Goal: Obtain resource: Download file/media

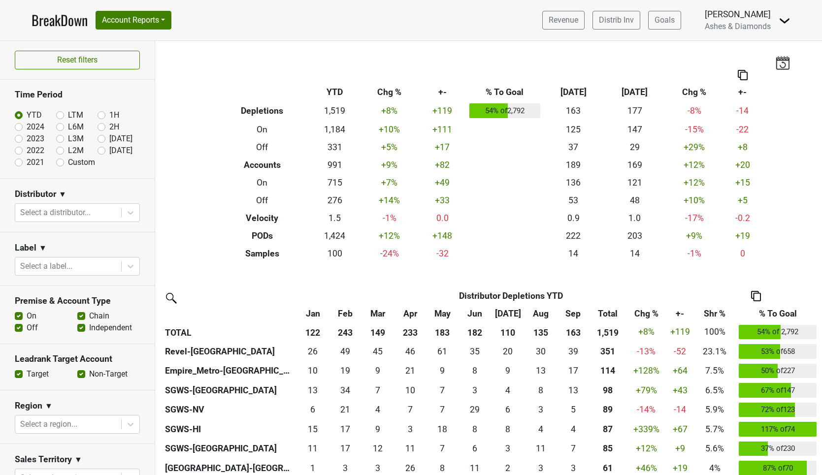
click at [109, 151] on label "Oct '25" at bounding box center [120, 151] width 23 height 12
click at [100, 151] on input "Oct '25" at bounding box center [116, 150] width 39 height 10
radio input "true"
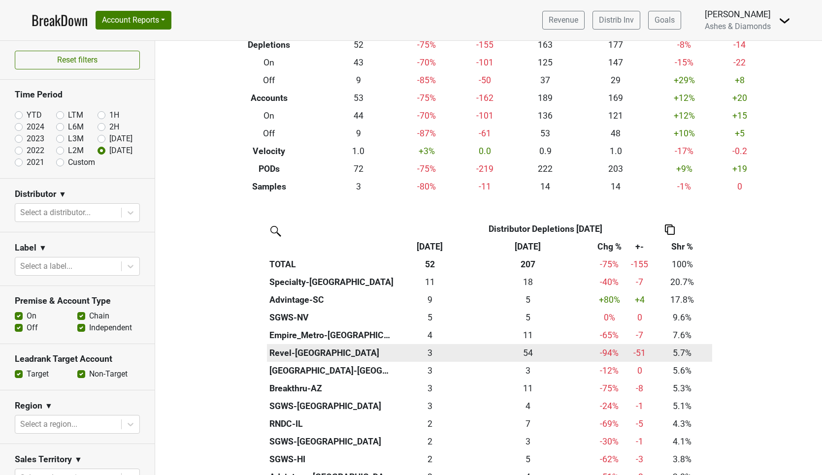
scroll to position [68, 0]
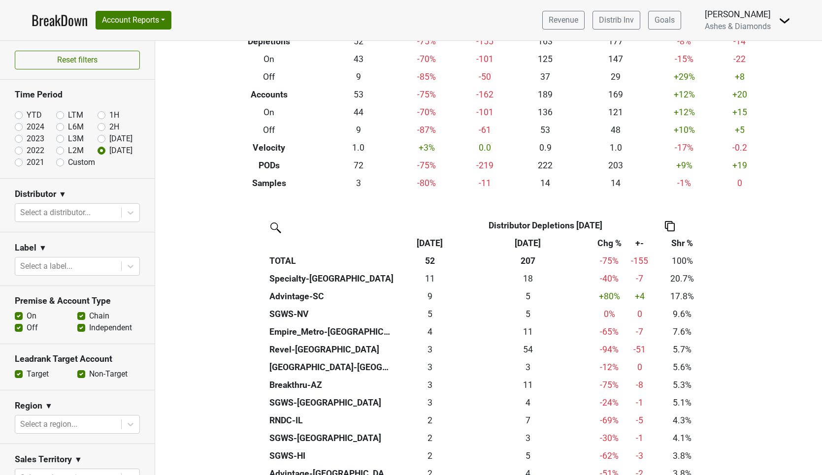
click at [27, 116] on label "YTD" at bounding box center [34, 115] width 15 height 12
click at [18, 116] on input "YTD" at bounding box center [34, 114] width 39 height 10
radio input "true"
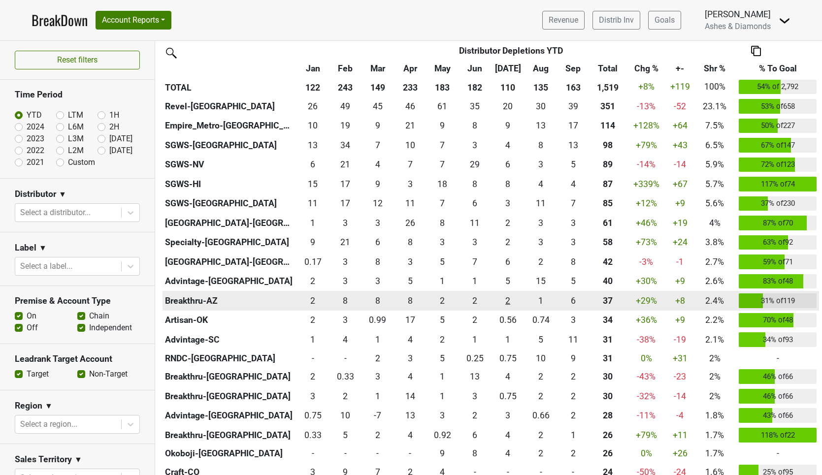
scroll to position [253, 0]
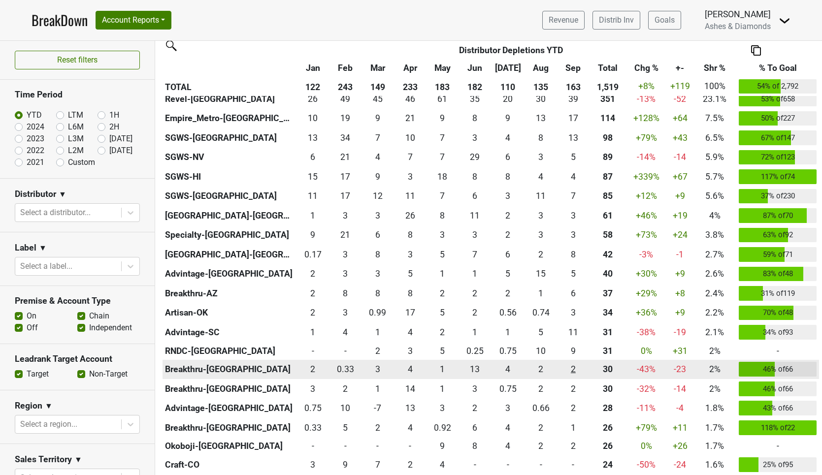
click at [574, 365] on div "1.5 2" at bounding box center [573, 369] width 28 height 13
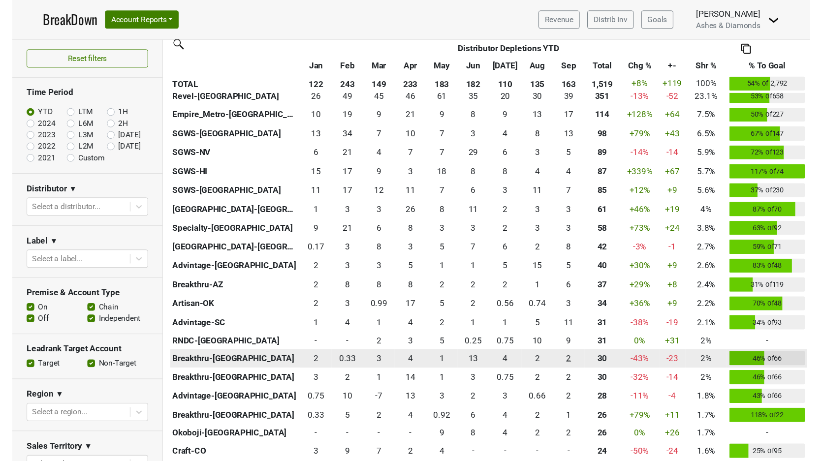
scroll to position [252, 0]
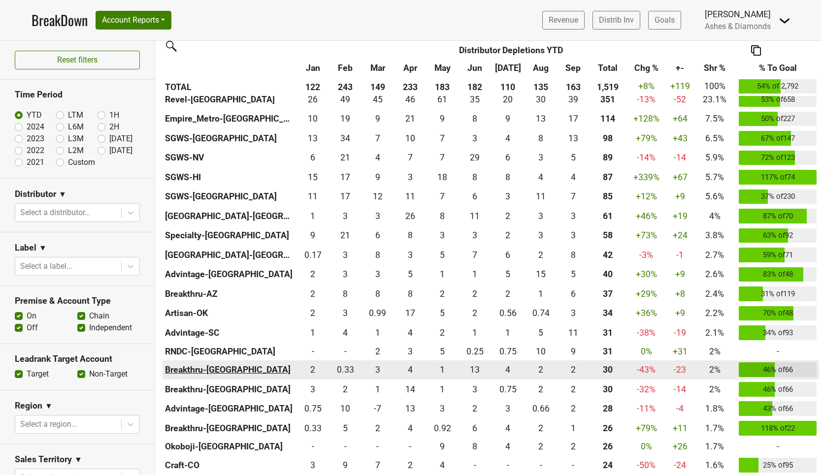
click at [212, 369] on th "Breakthru-[GEOGRAPHIC_DATA]" at bounding box center [229, 370] width 134 height 20
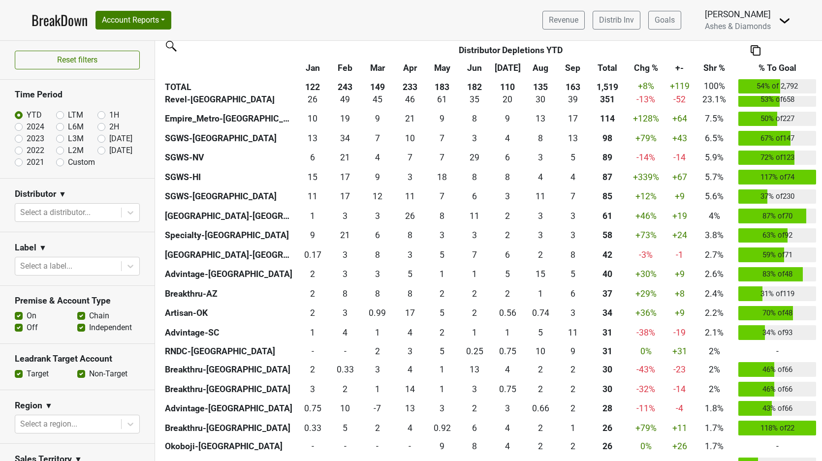
click at [68, 161] on label "Custom" at bounding box center [81, 163] width 27 height 12
click at [60, 161] on input "Custom" at bounding box center [75, 162] width 39 height 10
radio input "true"
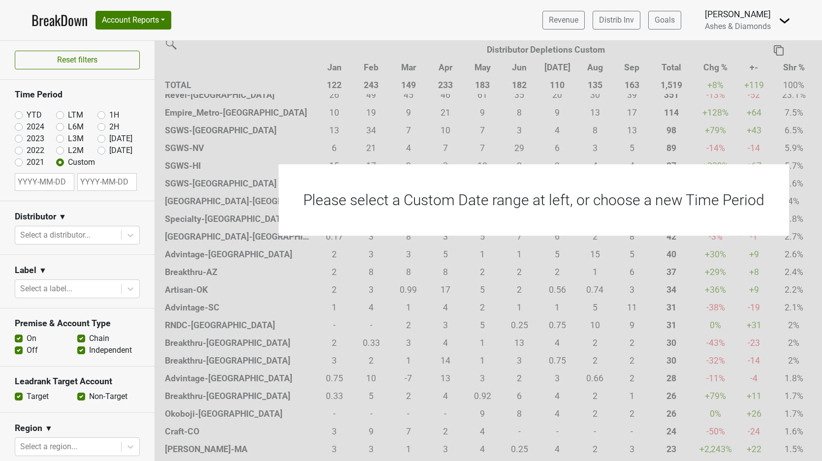
click at [52, 187] on input "text" at bounding box center [45, 182] width 60 height 18
select select "9"
select select "2025"
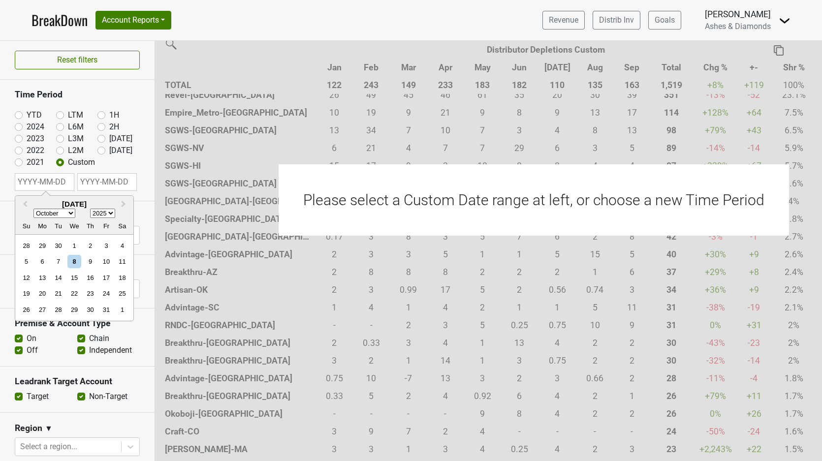
select select "6"
click at [60, 245] on div "1" at bounding box center [58, 245] width 13 height 13
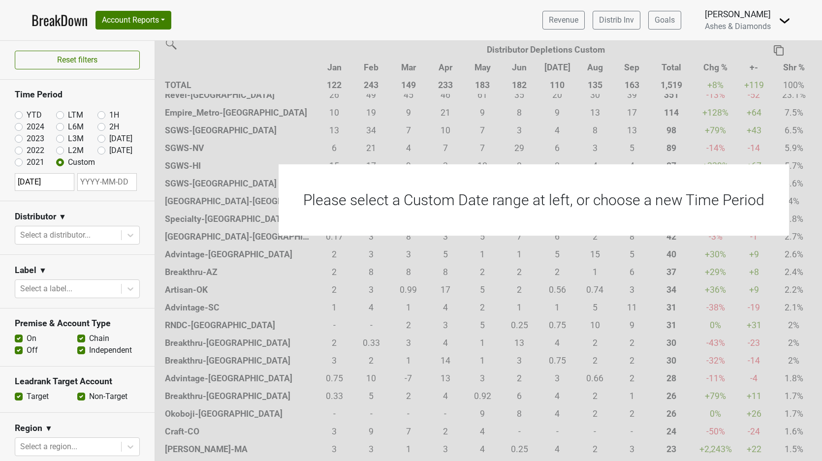
type input "2025-07-01"
click at [111, 177] on input "text" at bounding box center [107, 182] width 60 height 18
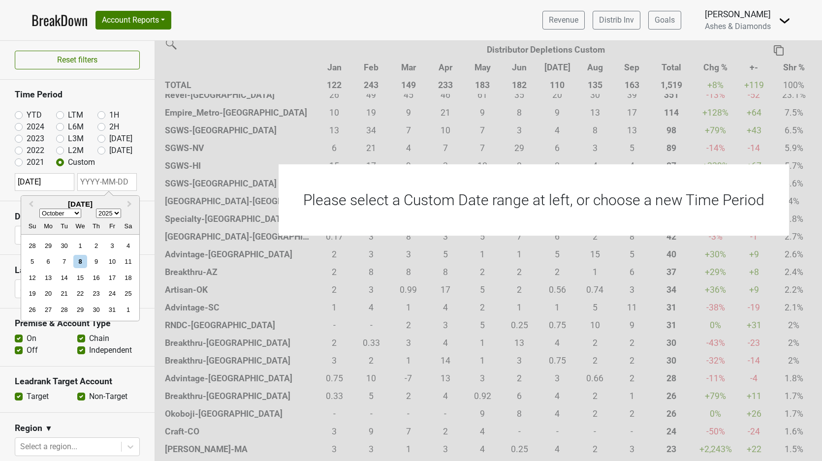
select select "8"
click at [67, 308] on div "30" at bounding box center [64, 309] width 13 height 13
type input "2025-09-30"
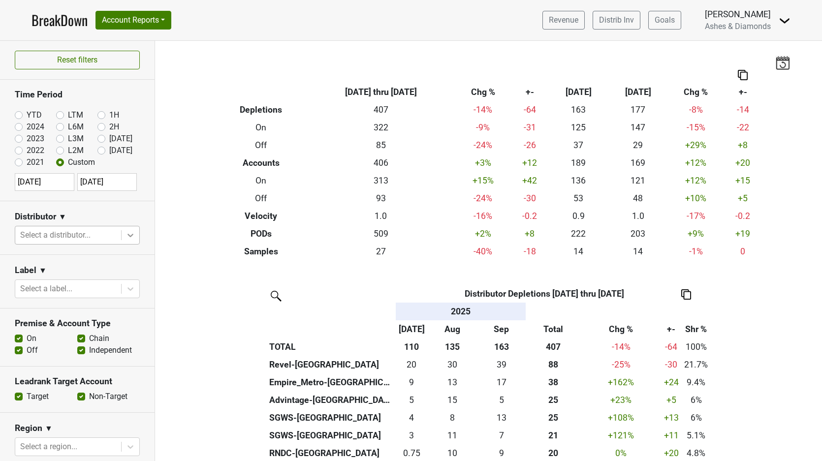
click at [128, 235] on icon at bounding box center [131, 235] width 10 height 10
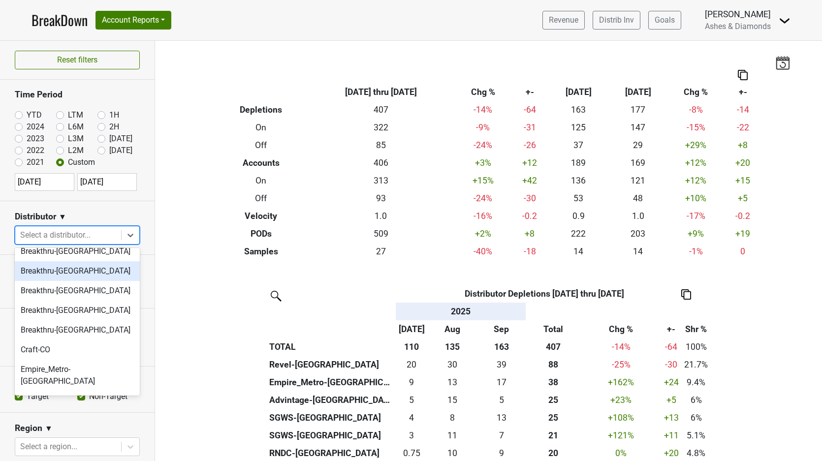
scroll to position [126, 0]
click at [70, 268] on div "Breakthru-[GEOGRAPHIC_DATA]" at bounding box center [77, 272] width 125 height 20
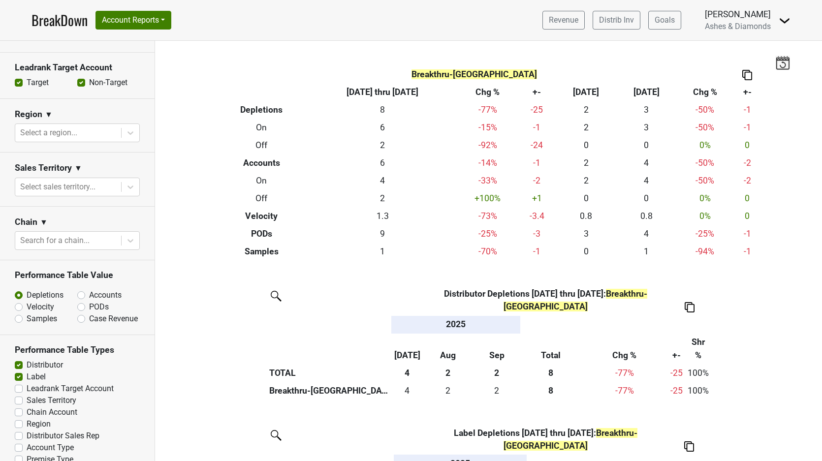
scroll to position [328, 0]
click at [27, 314] on label "Samples" at bounding box center [42, 320] width 31 height 12
click at [18, 314] on input "Samples" at bounding box center [45, 319] width 60 height 10
radio input "true"
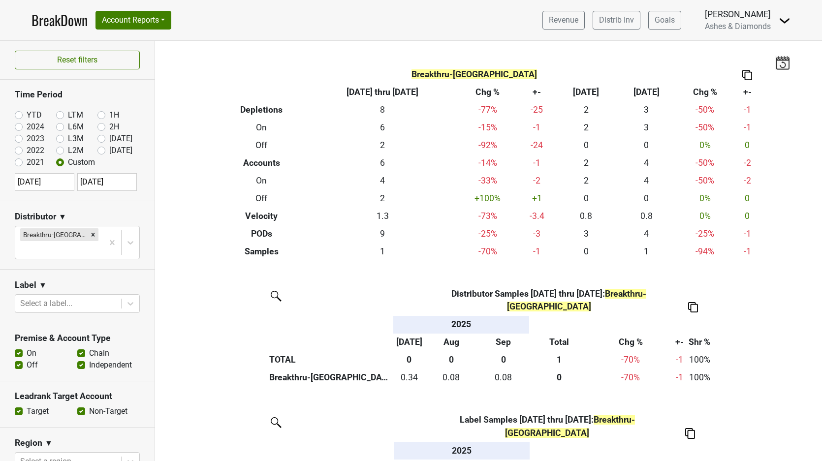
scroll to position [0, 0]
click at [27, 115] on label "YTD" at bounding box center [34, 115] width 15 height 12
click at [18, 115] on input "YTD" at bounding box center [34, 114] width 39 height 10
radio input "true"
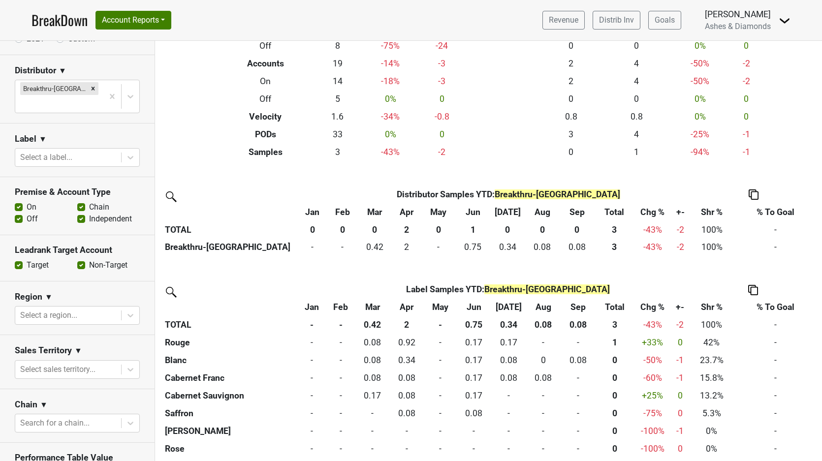
click at [753, 191] on img at bounding box center [754, 195] width 10 height 10
click at [749, 149] on div "Copy as Image" at bounding box center [753, 146] width 50 height 14
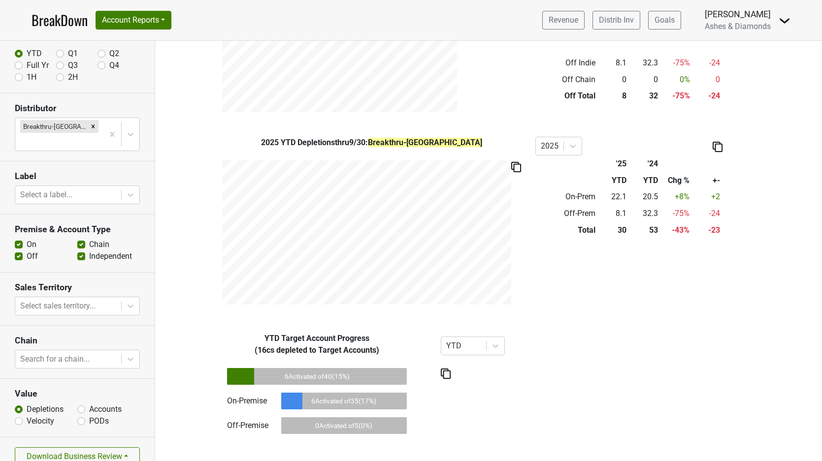
scroll to position [56, 0]
click at [92, 448] on button "Download Business Review" at bounding box center [77, 457] width 125 height 19
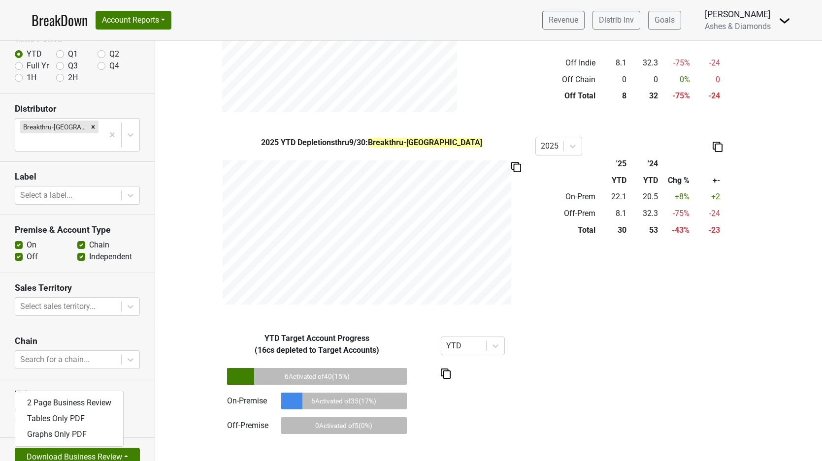
scroll to position [0, 0]
click at [91, 395] on link "2 Page Business Review" at bounding box center [69, 403] width 108 height 16
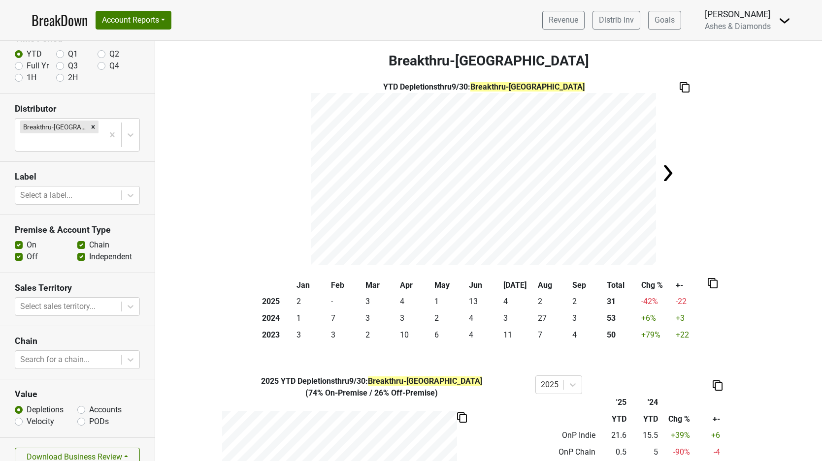
click at [71, 22] on link "BreakDown" at bounding box center [60, 20] width 56 height 21
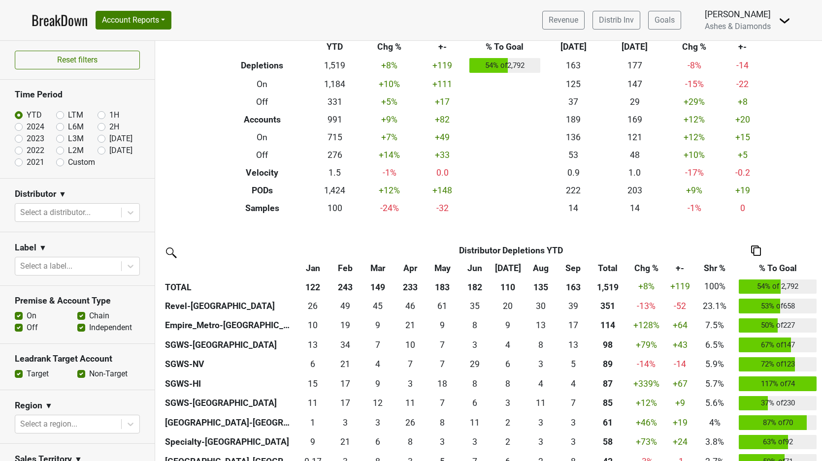
scroll to position [117, 0]
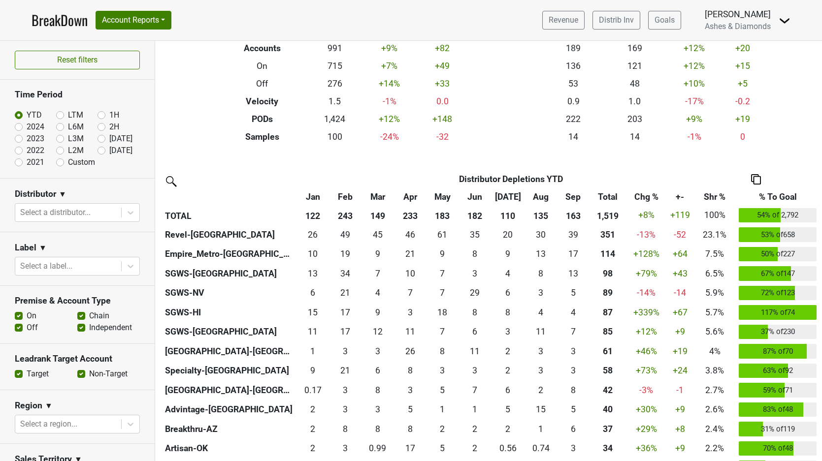
click at [68, 162] on label "Custom" at bounding box center [81, 163] width 27 height 12
click at [59, 162] on input "Custom" at bounding box center [75, 162] width 39 height 10
radio input "true"
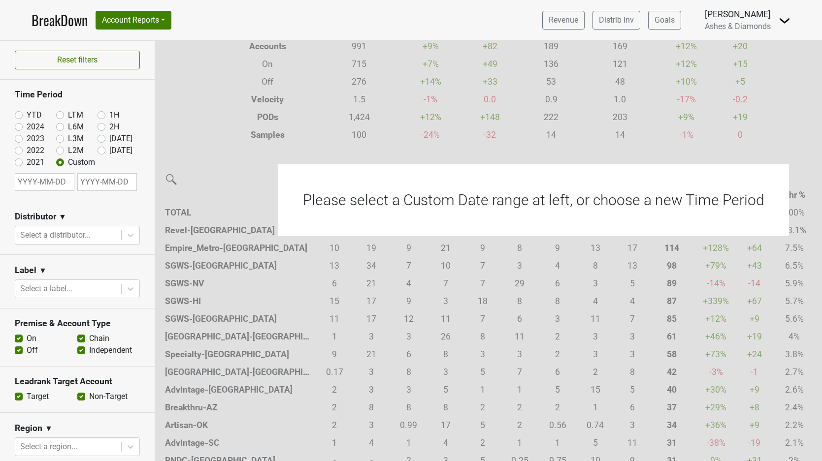
select select "9"
select select "2025"
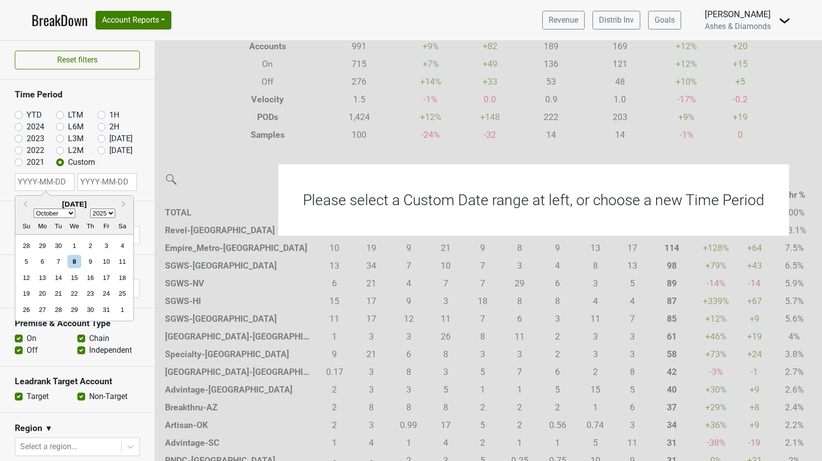
click at [52, 182] on input "text" at bounding box center [45, 182] width 60 height 18
select select "6"
click at [60, 245] on div "1" at bounding box center [58, 245] width 13 height 13
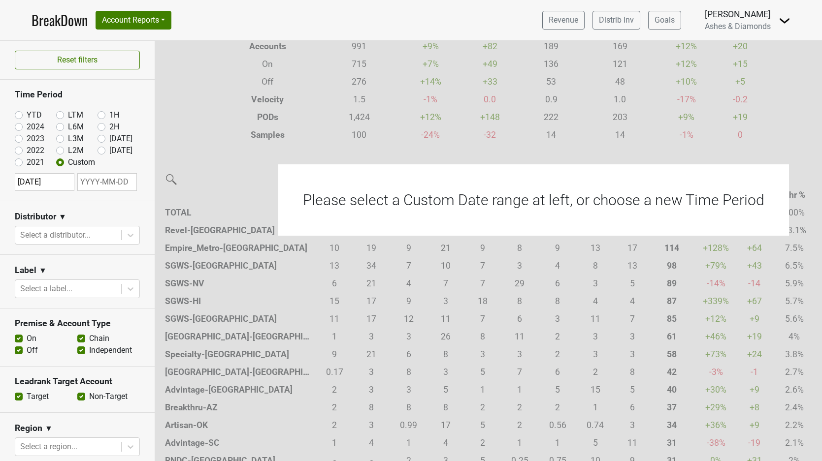
type input "2025-07-01"
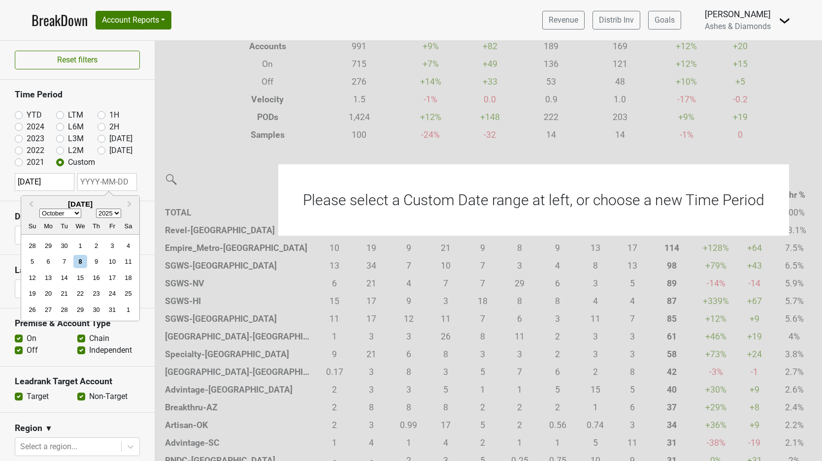
click at [123, 183] on input "text" at bounding box center [107, 182] width 60 height 18
select select "8"
click at [64, 305] on div "30" at bounding box center [64, 309] width 13 height 13
type input "2025-09-30"
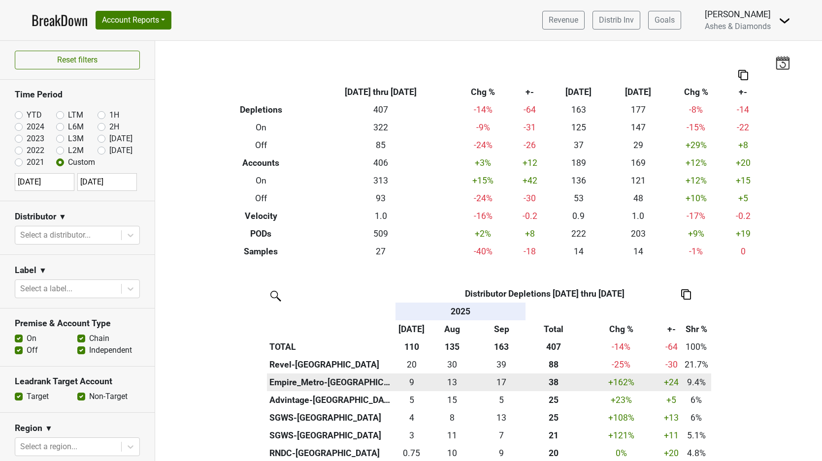
scroll to position [0, 0]
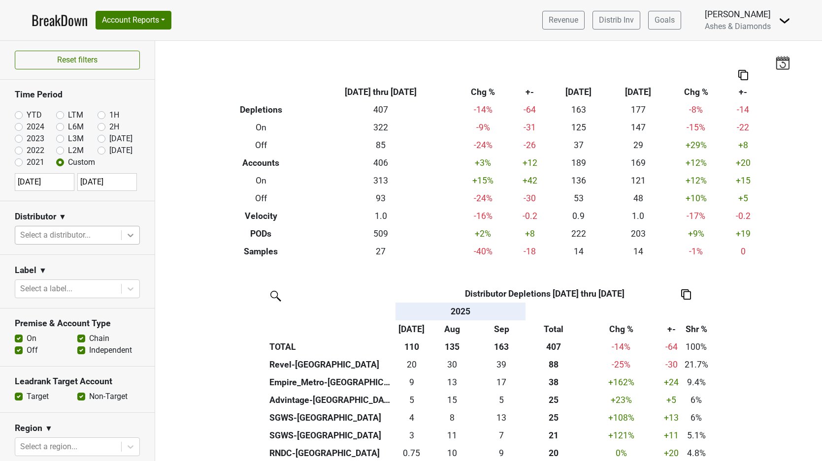
click at [127, 231] on icon at bounding box center [131, 235] width 10 height 10
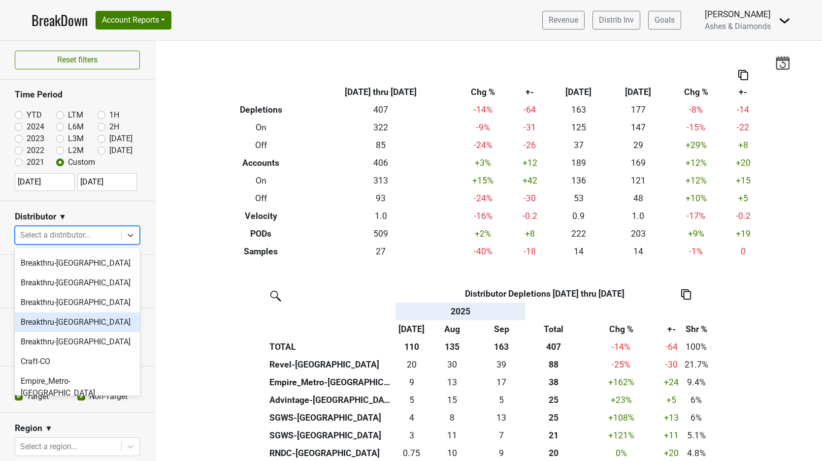
scroll to position [120, 0]
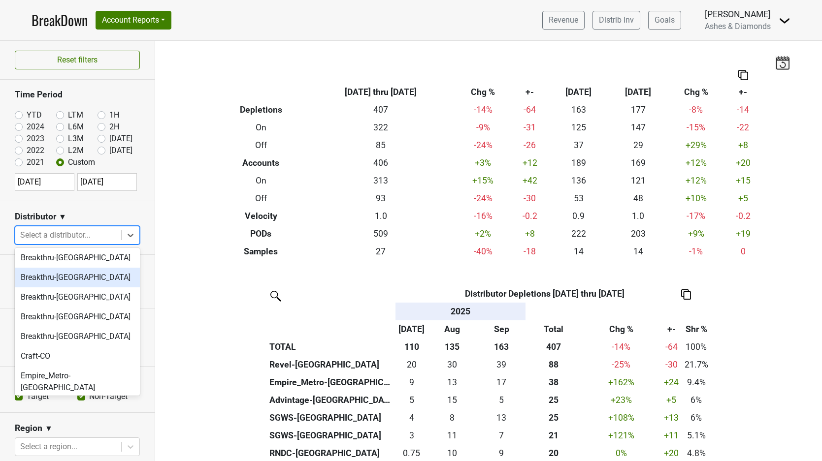
click at [87, 281] on div "Breakthru-[GEOGRAPHIC_DATA]" at bounding box center [77, 278] width 125 height 20
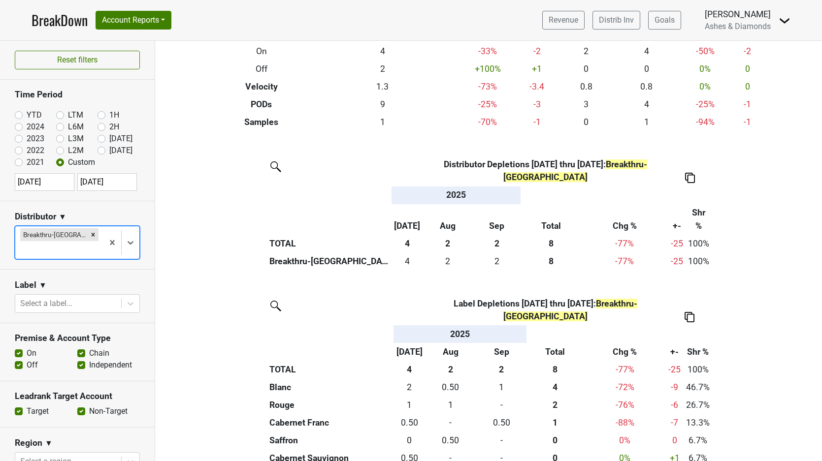
scroll to position [0, 0]
click at [619, 18] on link "Distrib Inv" at bounding box center [616, 20] width 48 height 19
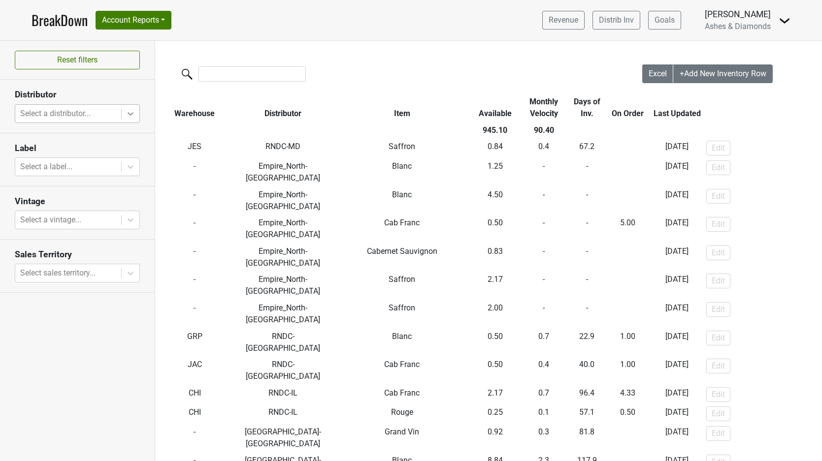
click at [128, 112] on icon at bounding box center [131, 114] width 10 height 10
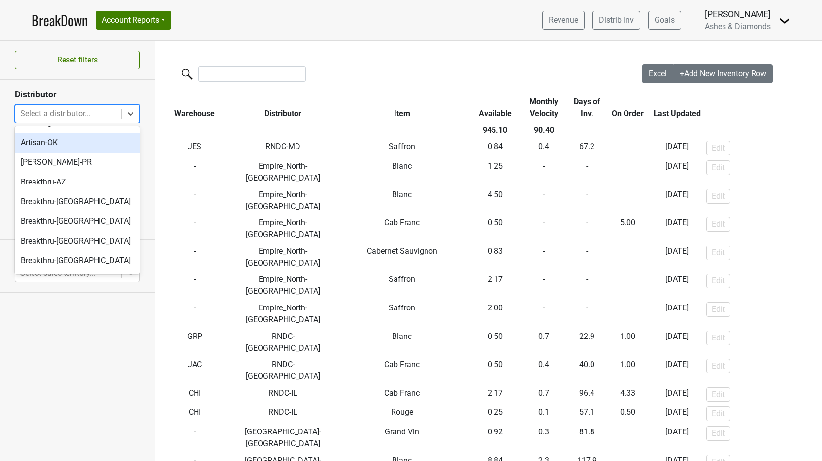
scroll to position [70, 0]
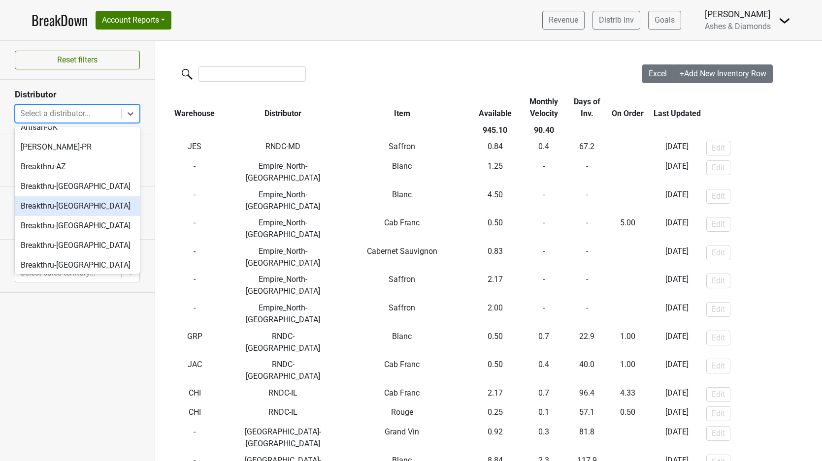
click at [86, 208] on div "Breakthru-[GEOGRAPHIC_DATA]" at bounding box center [77, 206] width 125 height 20
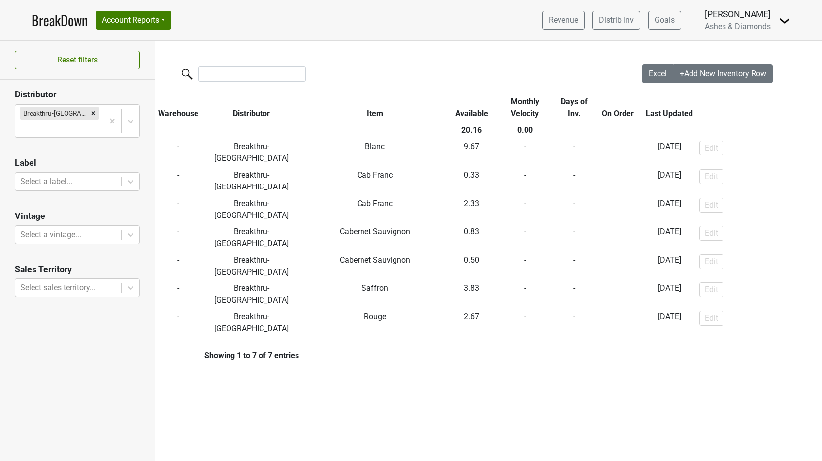
click at [74, 19] on link "BreakDown" at bounding box center [60, 20] width 56 height 21
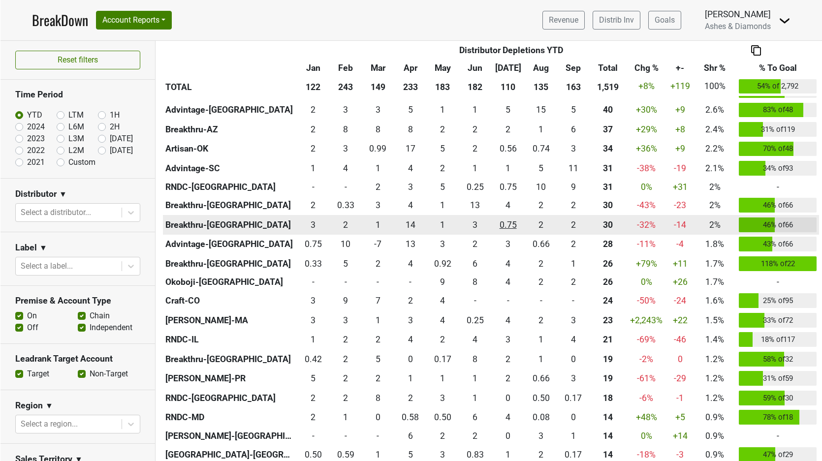
scroll to position [394, 0]
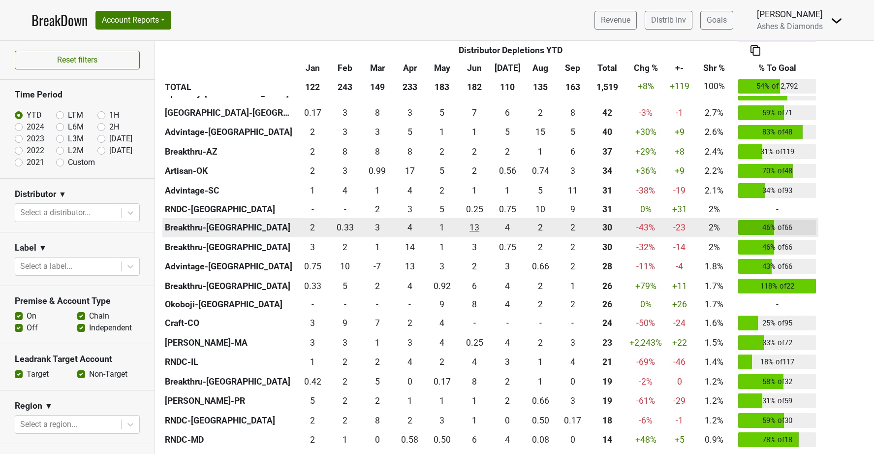
click at [479, 224] on div "13.001 13" at bounding box center [475, 227] width 28 height 13
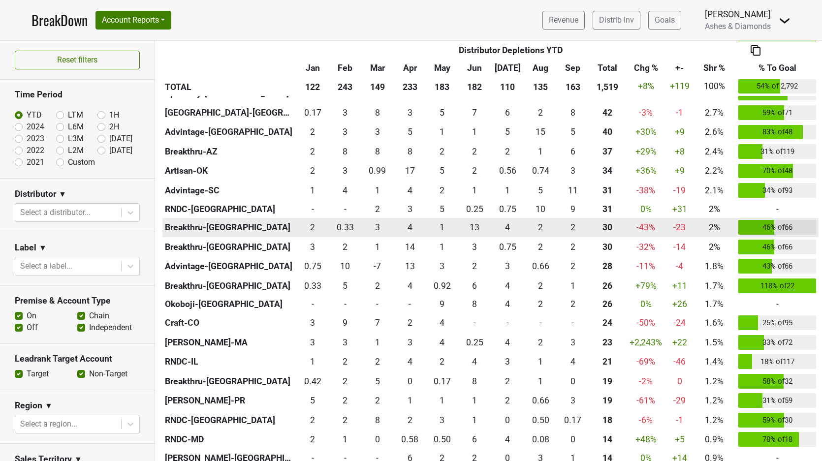
click at [207, 226] on th "Breakthru-[GEOGRAPHIC_DATA]" at bounding box center [229, 228] width 134 height 20
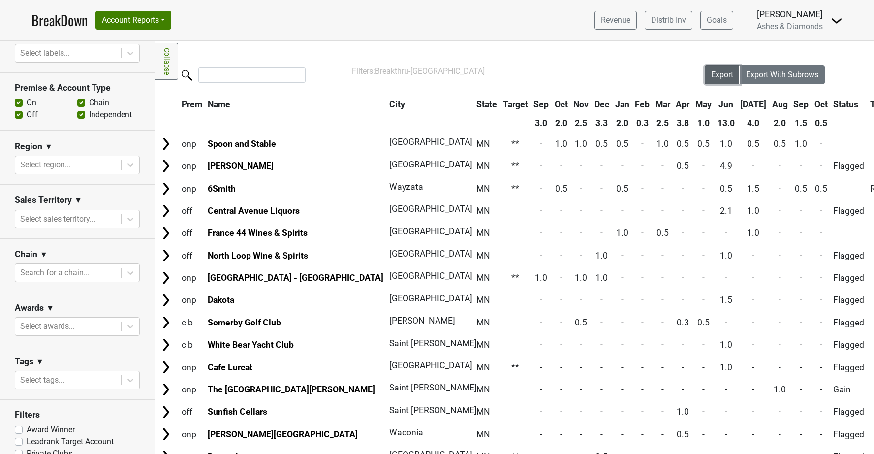
click at [718, 79] on button "Export" at bounding box center [722, 74] width 35 height 19
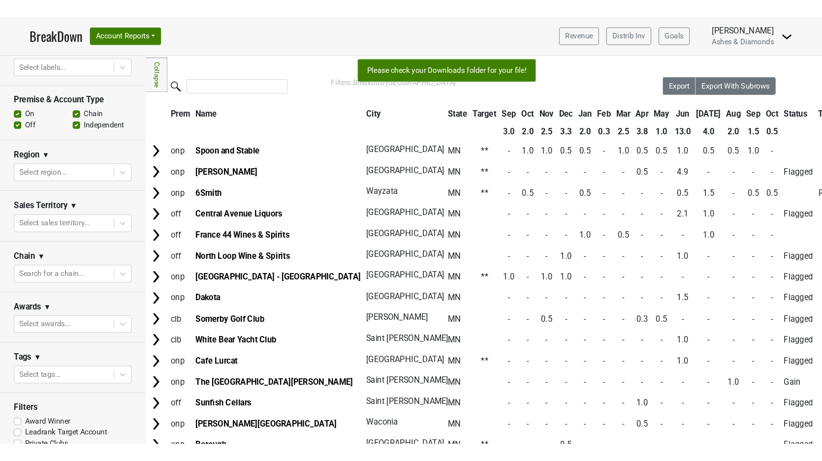
scroll to position [254, 0]
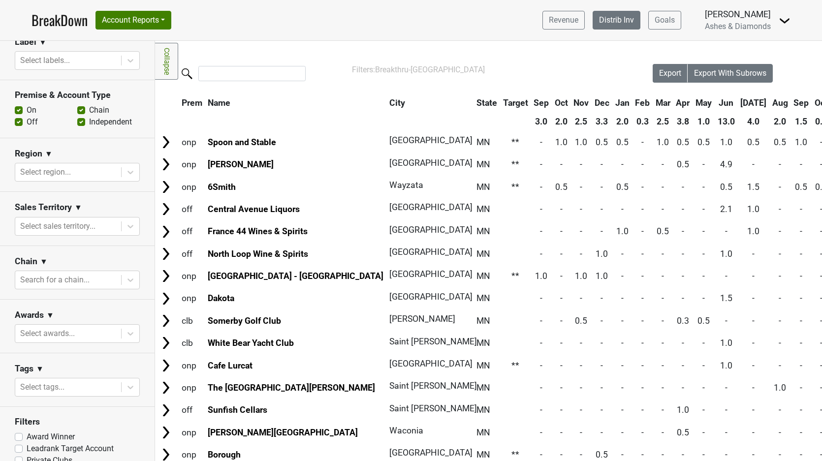
click at [615, 20] on link "Distrib Inv" at bounding box center [617, 20] width 48 height 19
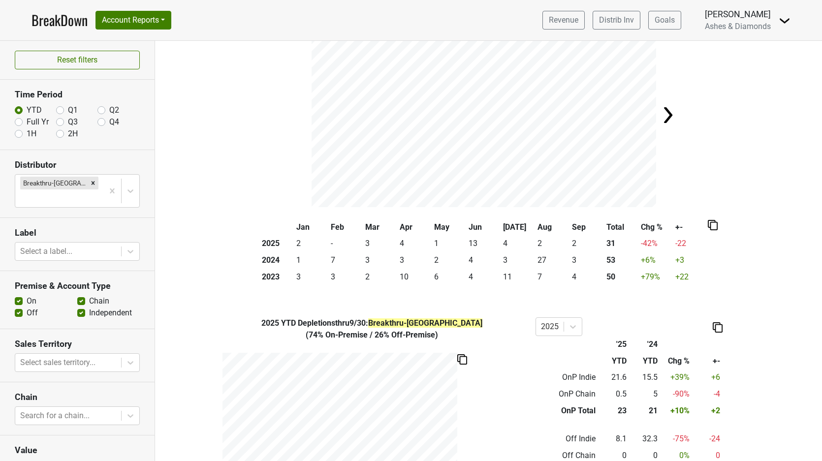
scroll to position [60, 0]
click at [715, 221] on img at bounding box center [713, 224] width 10 height 10
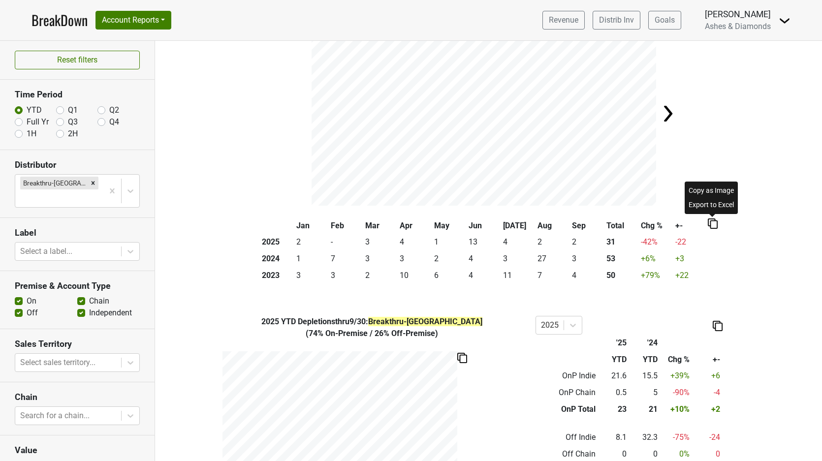
click at [712, 186] on div "Copy as Image" at bounding box center [711, 191] width 49 height 14
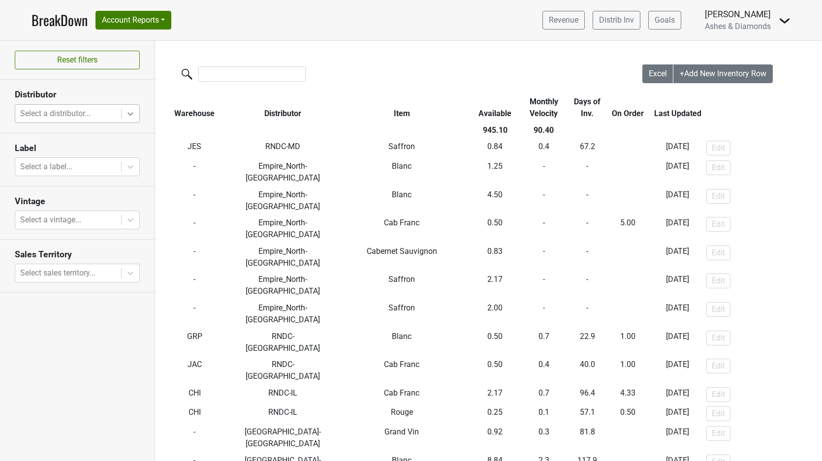
click at [126, 111] on icon at bounding box center [131, 114] width 10 height 10
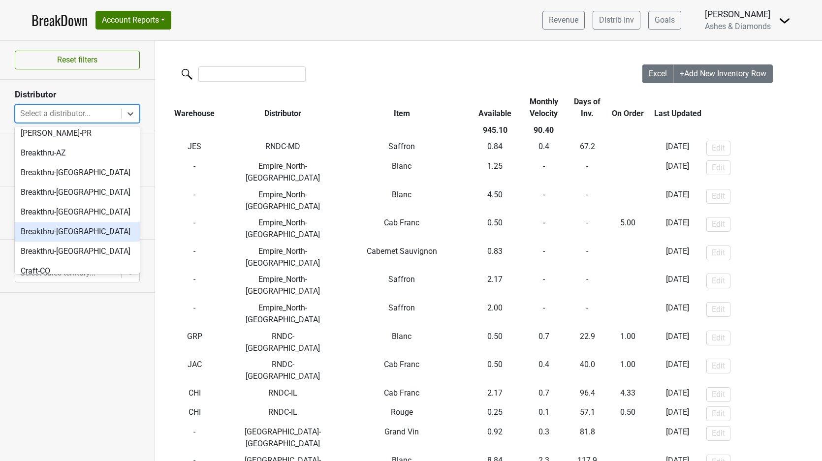
scroll to position [83, 0]
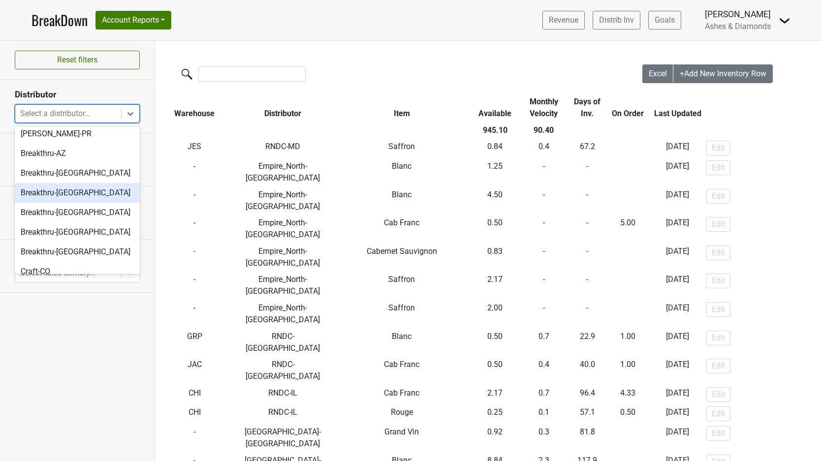
click at [100, 192] on div "Breakthru-[GEOGRAPHIC_DATA]" at bounding box center [77, 193] width 125 height 20
